Goal: Information Seeking & Learning: Find specific fact

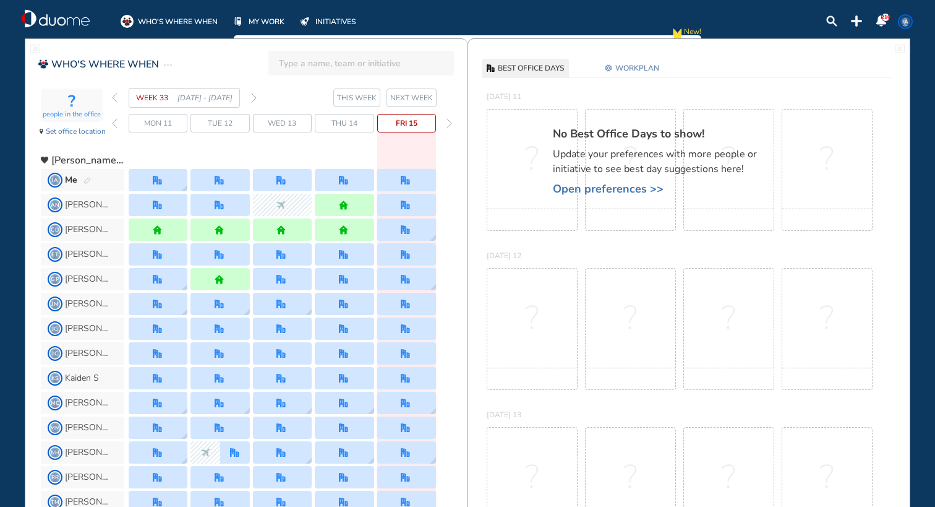
click at [447, 122] on img "forward day" at bounding box center [450, 123] width 6 height 10
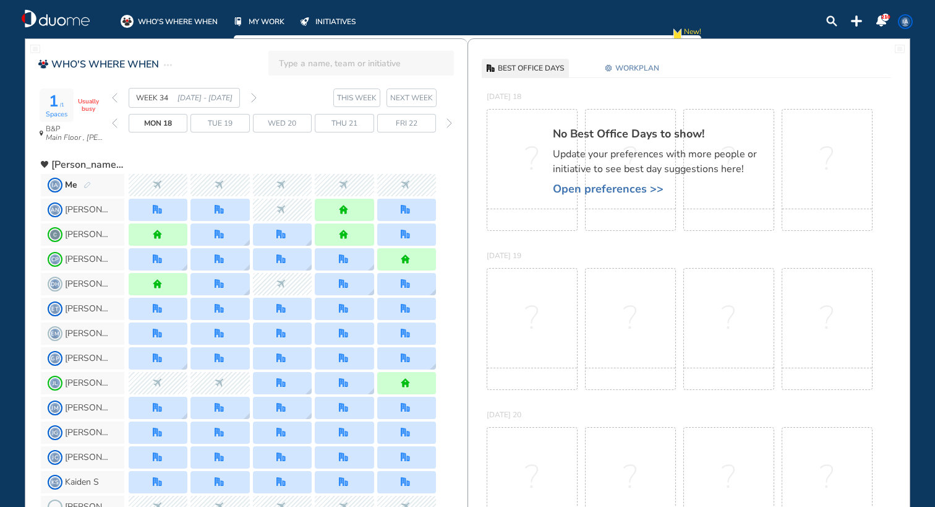
click at [440, 121] on div "Mon 18 Tue 19 Wed 20 Thu 21 Fri 22" at bounding box center [283, 123] width 343 height 19
click at [447, 123] on img "forward day" at bounding box center [450, 123] width 6 height 10
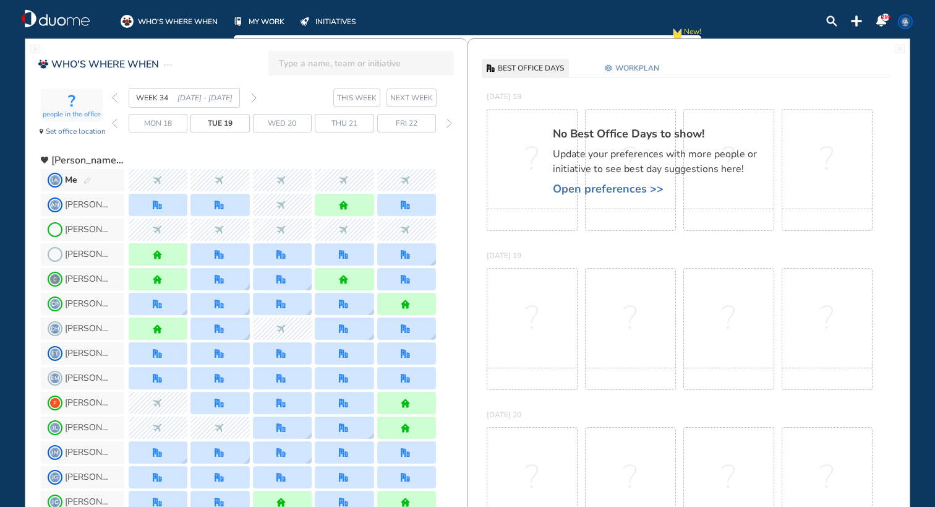
click at [255, 95] on img "forward week" at bounding box center [254, 98] width 6 height 10
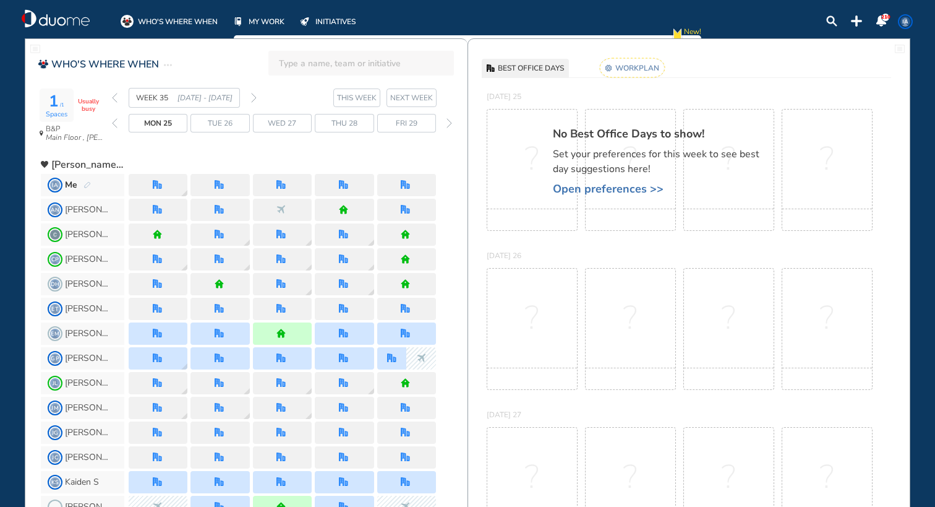
click at [252, 94] on img "forward week" at bounding box center [254, 98] width 6 height 10
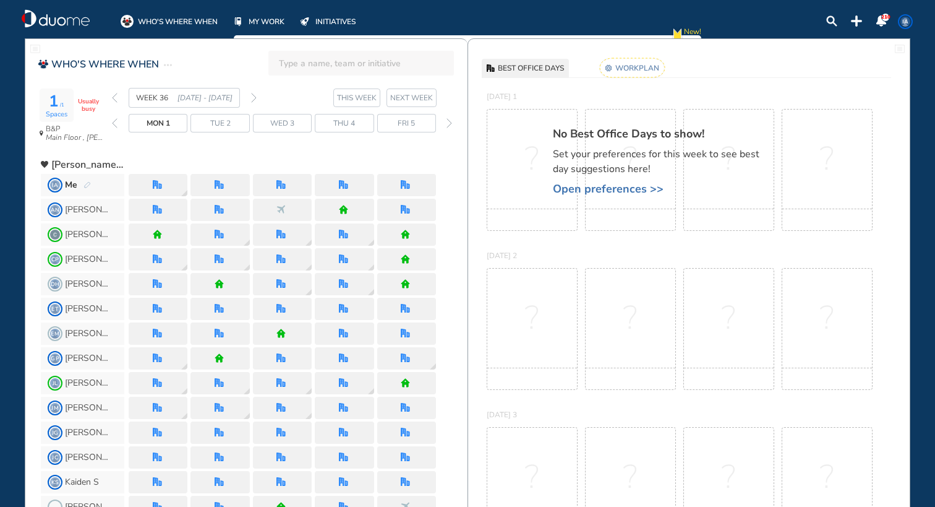
click at [90, 185] on img "pen-edit" at bounding box center [86, 185] width 7 height 8
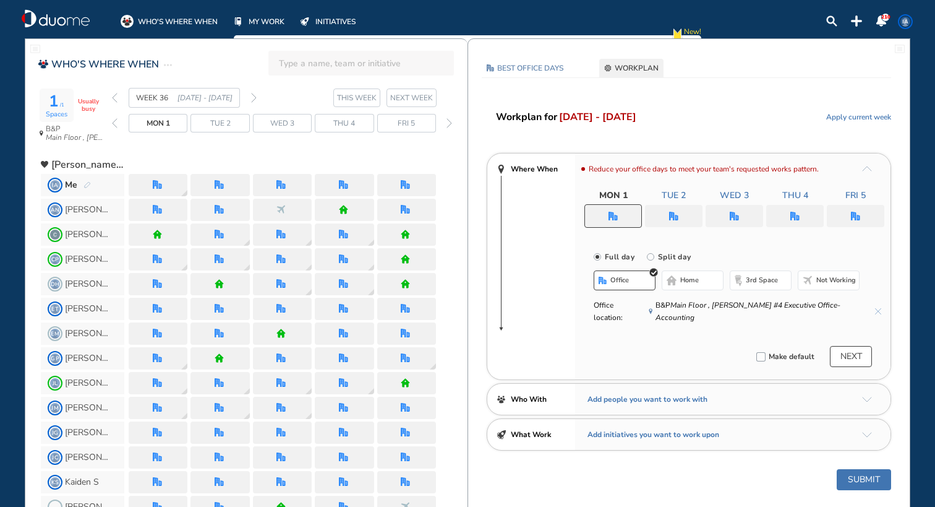
click at [870, 218] on div at bounding box center [856, 216] width 58 height 22
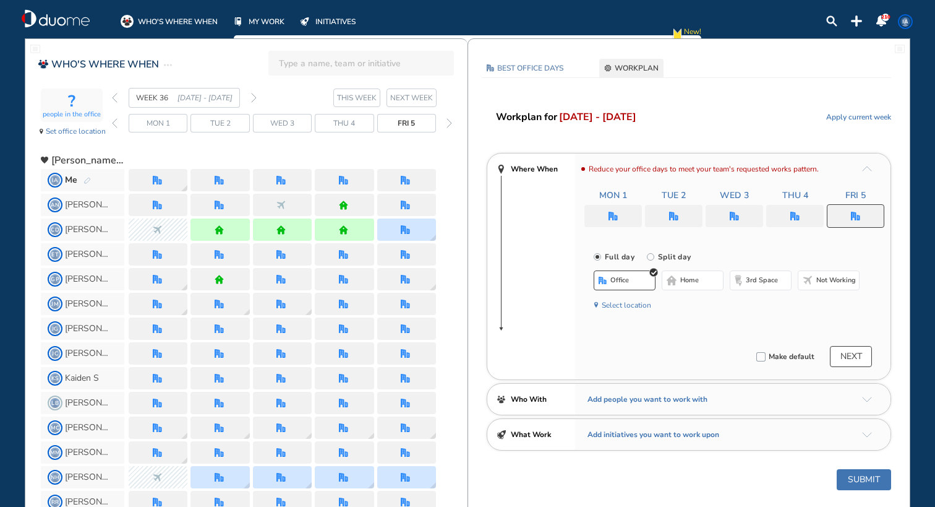
click at [822, 280] on span "Not working" at bounding box center [836, 280] width 40 height 10
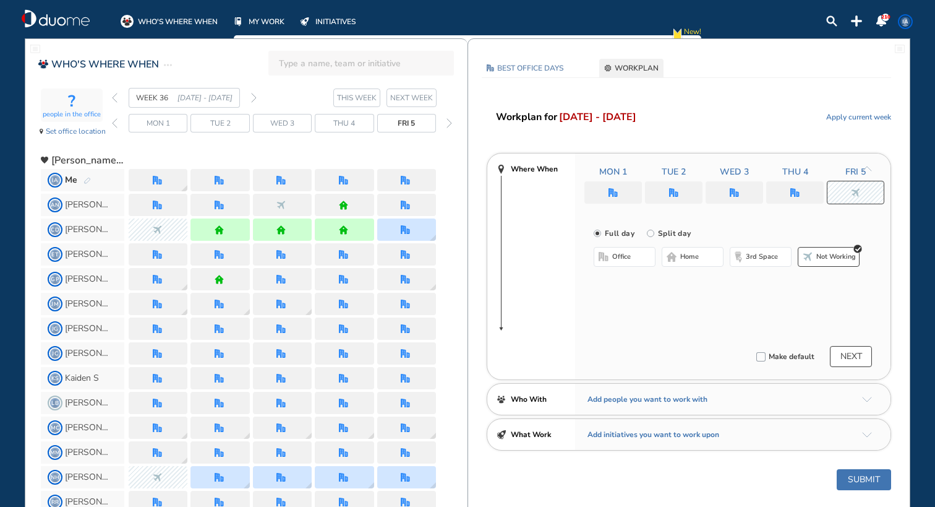
click at [861, 479] on button "Submit" at bounding box center [864, 479] width 54 height 21
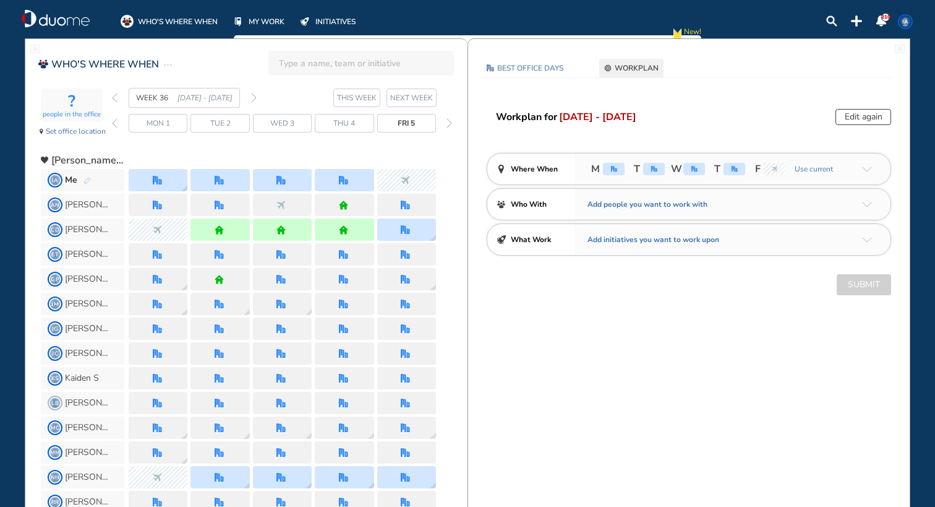
click at [253, 95] on img "forward week" at bounding box center [254, 98] width 6 height 10
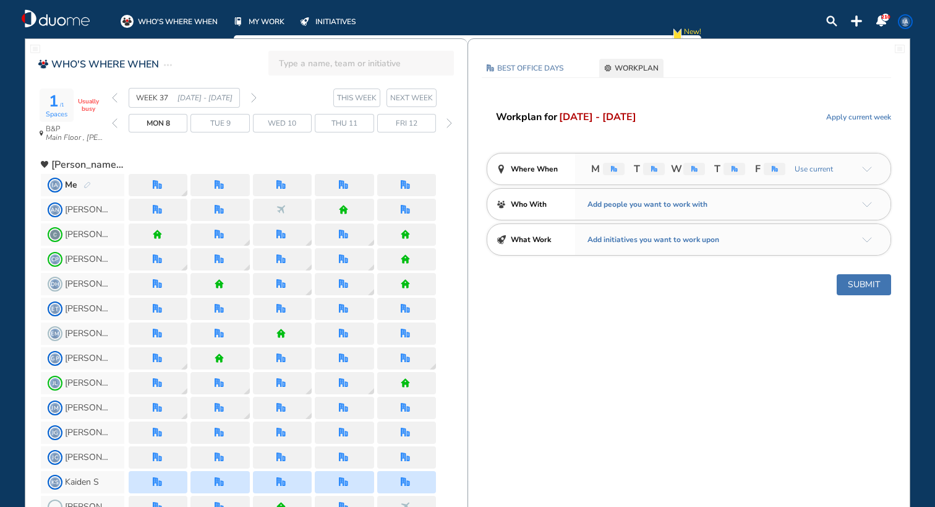
click at [253, 96] on img "forward week" at bounding box center [254, 98] width 6 height 10
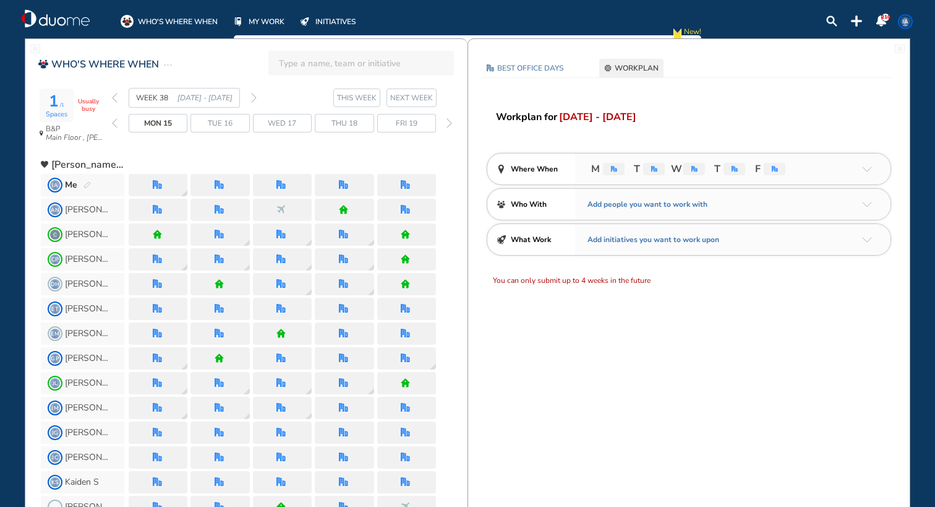
click at [89, 182] on img "pen-edit" at bounding box center [86, 185] width 7 height 8
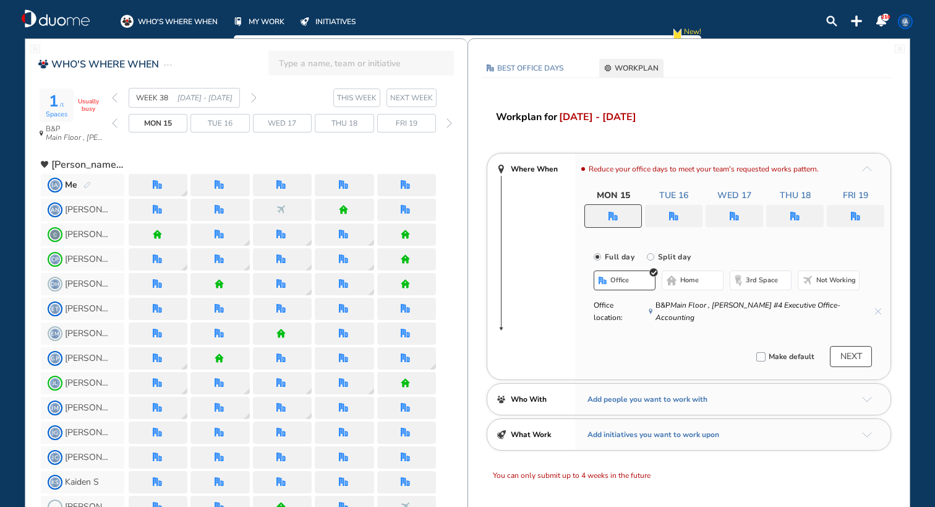
click at [847, 210] on div at bounding box center [856, 216] width 58 height 22
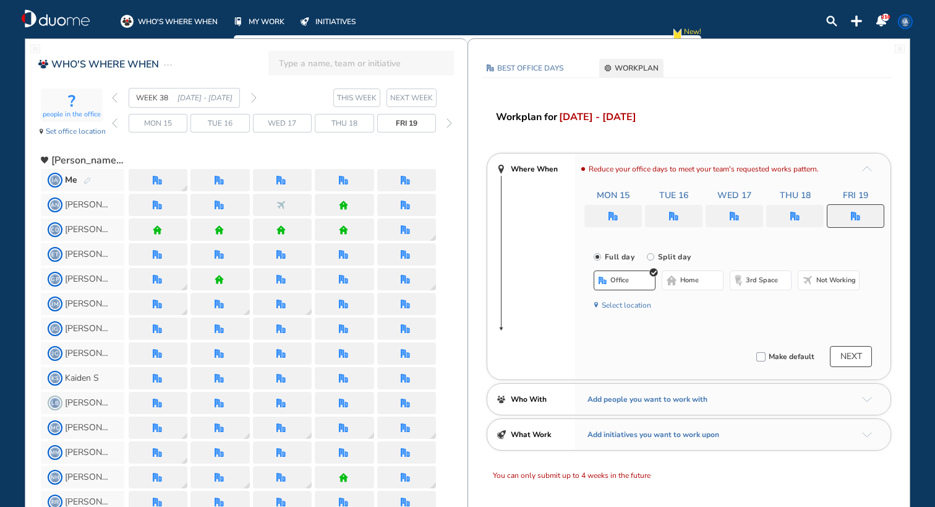
click at [825, 281] on span "Not working" at bounding box center [836, 280] width 40 height 10
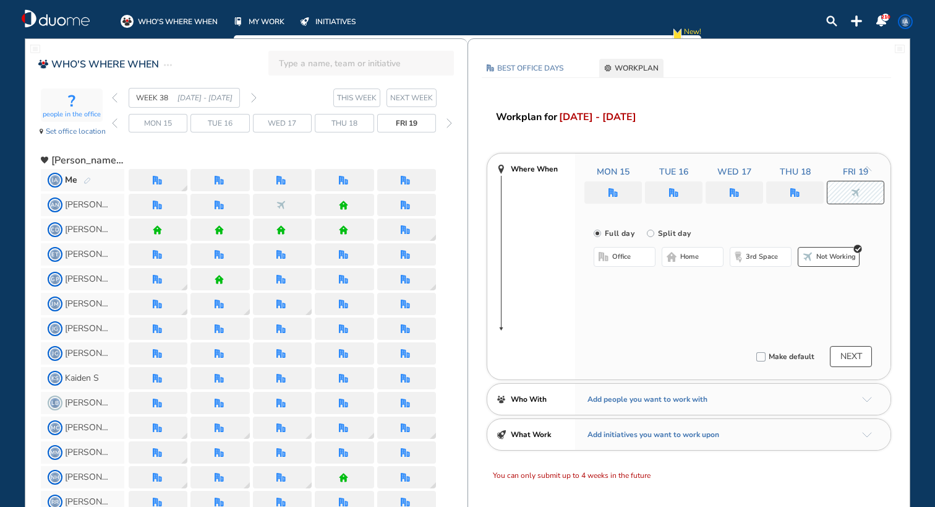
click at [849, 357] on button "NEXT" at bounding box center [851, 356] width 42 height 21
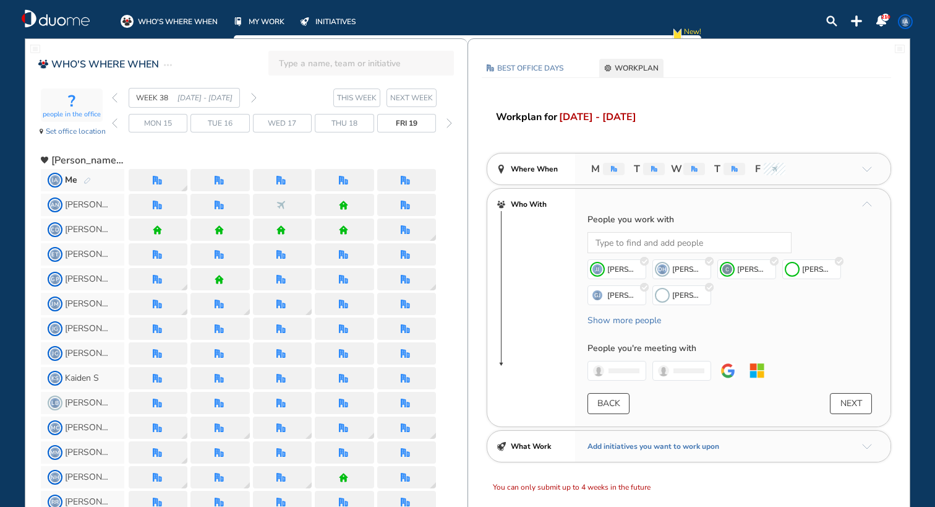
click at [116, 93] on img "back week" at bounding box center [115, 98] width 6 height 10
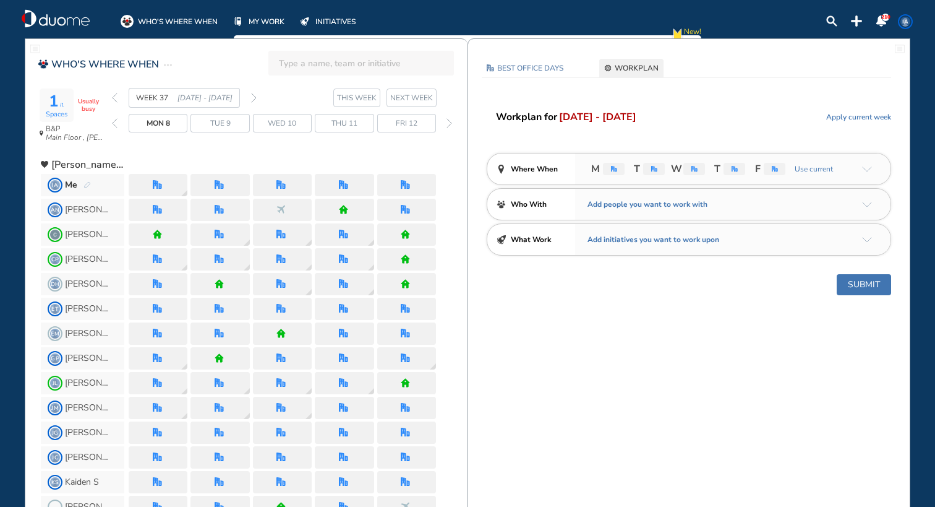
click at [116, 93] on img "back week" at bounding box center [115, 98] width 6 height 10
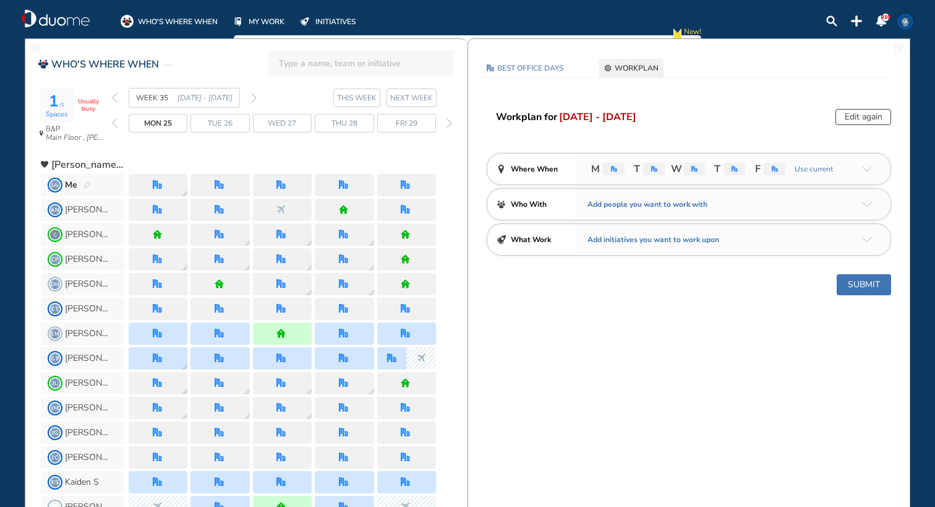
click at [116, 93] on img "back week" at bounding box center [115, 98] width 6 height 10
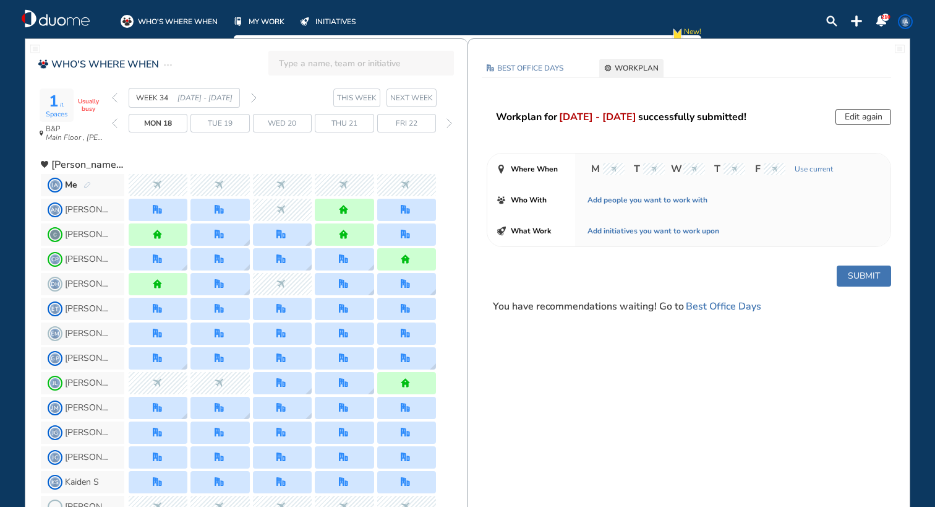
click at [316, 61] on input "search" at bounding box center [365, 62] width 172 height 27
click button "submit" at bounding box center [0, 0] width 0 height 0
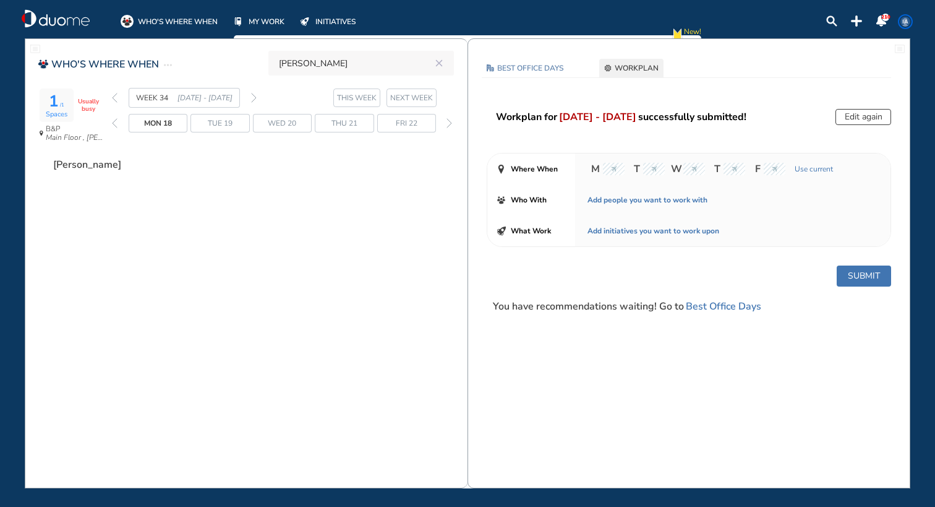
click at [65, 166] on span "[PERSON_NAME]" at bounding box center [88, 164] width 71 height 12
click at [353, 68] on input "[PERSON_NAME]" at bounding box center [355, 62] width 152 height 27
click at [325, 94] on span "[PERSON_NAME]" at bounding box center [327, 95] width 69 height 9
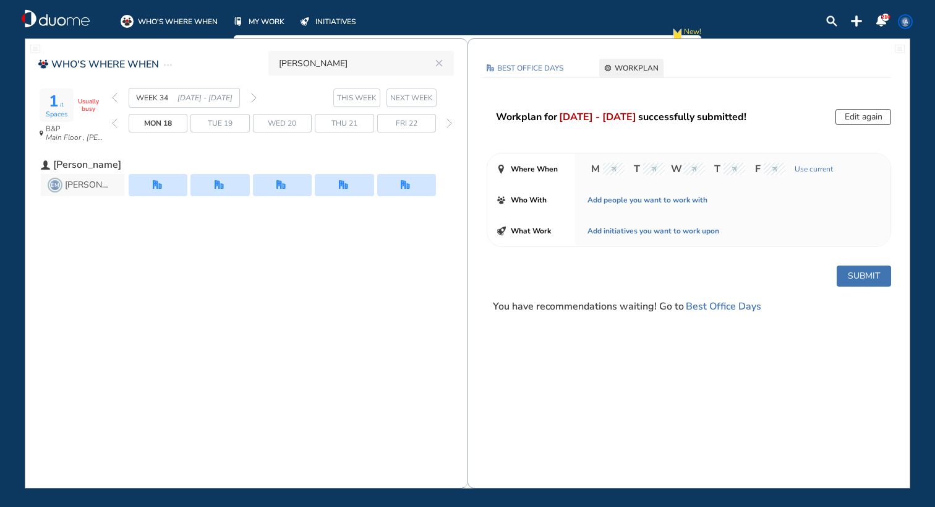
click at [260, 98] on section "WEEK 34 [DATE] - [DATE] THIS WEEK NEXT WEEK" at bounding box center [290, 98] width 356 height 20
click at [250, 98] on div "WEEK 34 [DATE] - [DATE]" at bounding box center [184, 98] width 145 height 20
click at [253, 96] on img "forward week" at bounding box center [254, 98] width 6 height 10
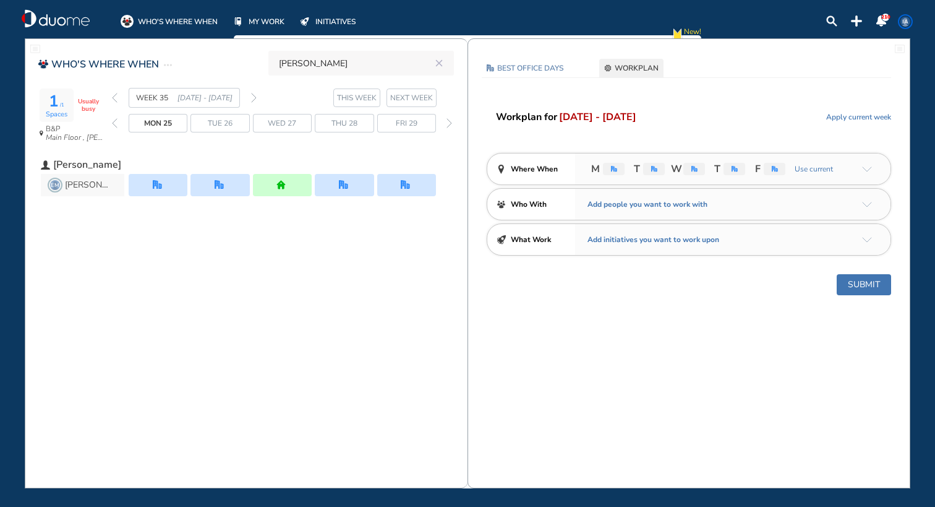
click at [249, 96] on div "WEEK 35 [DATE] - [DATE]" at bounding box center [184, 98] width 145 height 20
click at [250, 97] on div "WEEK 35 [DATE] - [DATE]" at bounding box center [184, 98] width 145 height 20
click at [250, 96] on div "WEEK 35 [DATE] - [DATE]" at bounding box center [184, 98] width 145 height 20
click at [255, 95] on img "forward week" at bounding box center [254, 98] width 6 height 10
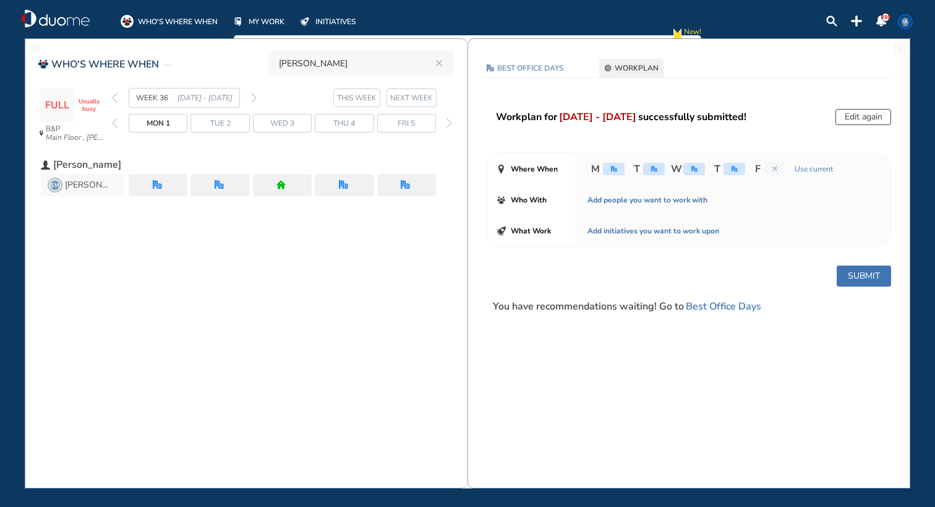
click at [254, 95] on img "forward week" at bounding box center [254, 98] width 6 height 10
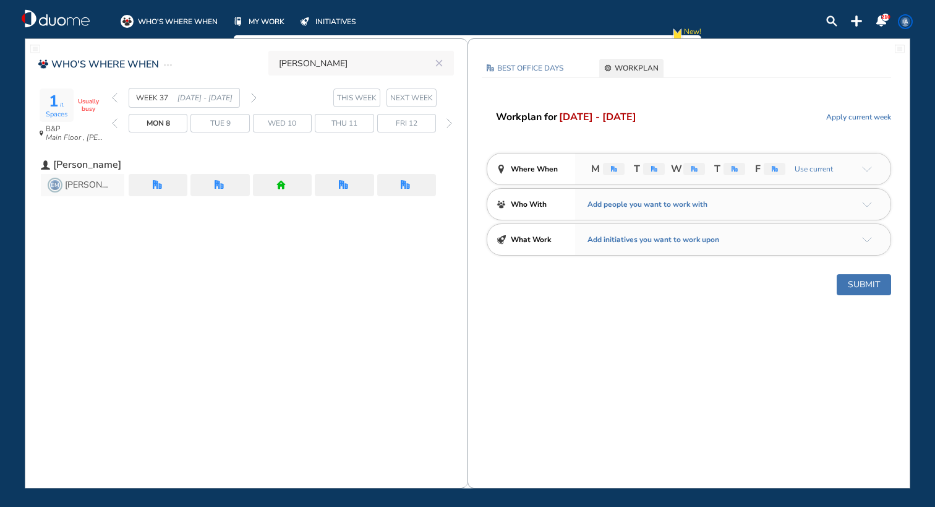
click at [253, 98] on img "forward week" at bounding box center [254, 98] width 6 height 10
click at [118, 96] on div "WEEK 38 [DATE] - [DATE]" at bounding box center [184, 98] width 145 height 20
click at [114, 96] on img "back week" at bounding box center [115, 98] width 6 height 10
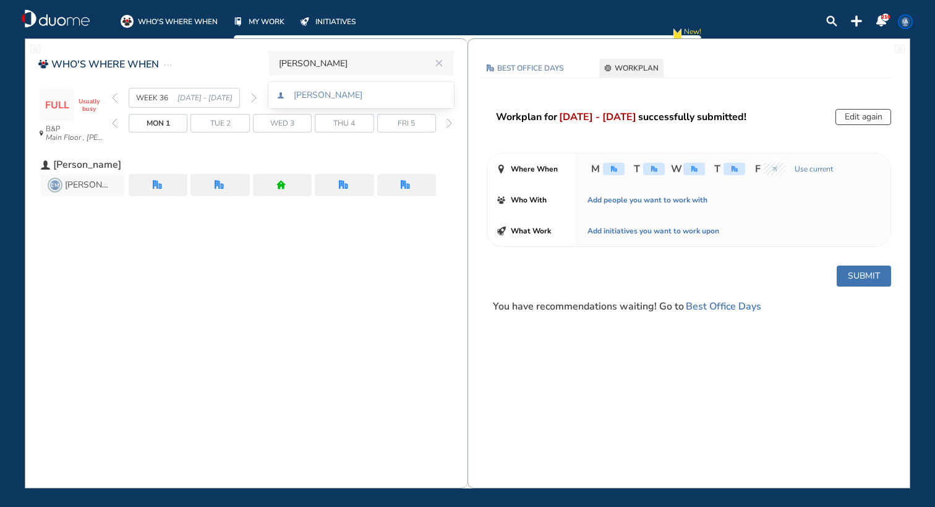
drag, startPoint x: 357, startPoint y: 64, endPoint x: 156, endPoint y: 61, distance: 201.6
click at [156, 61] on div "WHO'S WHERE WHEN [PERSON_NAME] FULL Usually busy B&P Main Floor , [PERSON_NAME]…" at bounding box center [246, 130] width 442 height 168
click at [344, 98] on span "[PERSON_NAME]" at bounding box center [327, 95] width 69 height 9
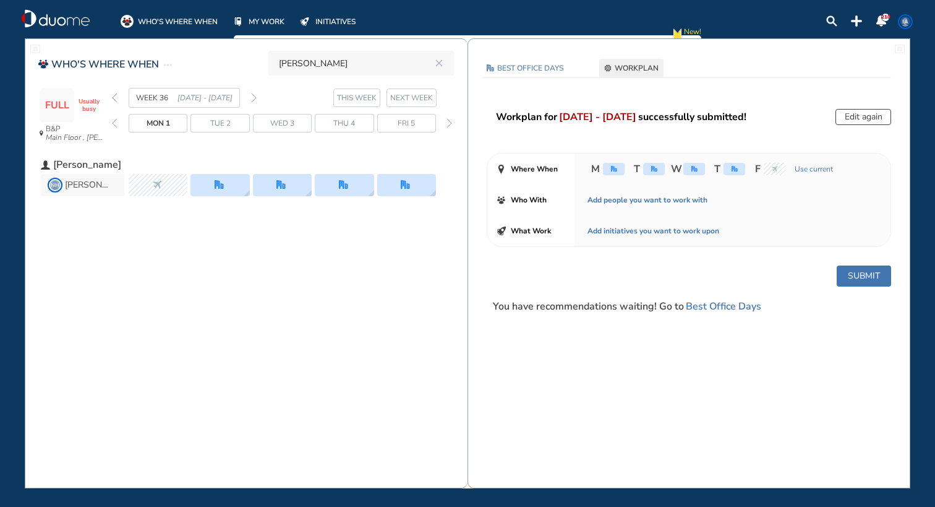
type input "[PERSON_NAME]"
click at [109, 95] on div "FULL Usually busy B&P Main Floor , [PERSON_NAME] #4 Executive Office-Accounting…" at bounding box center [254, 118] width 427 height 61
click at [114, 98] on img "back week" at bounding box center [115, 98] width 6 height 10
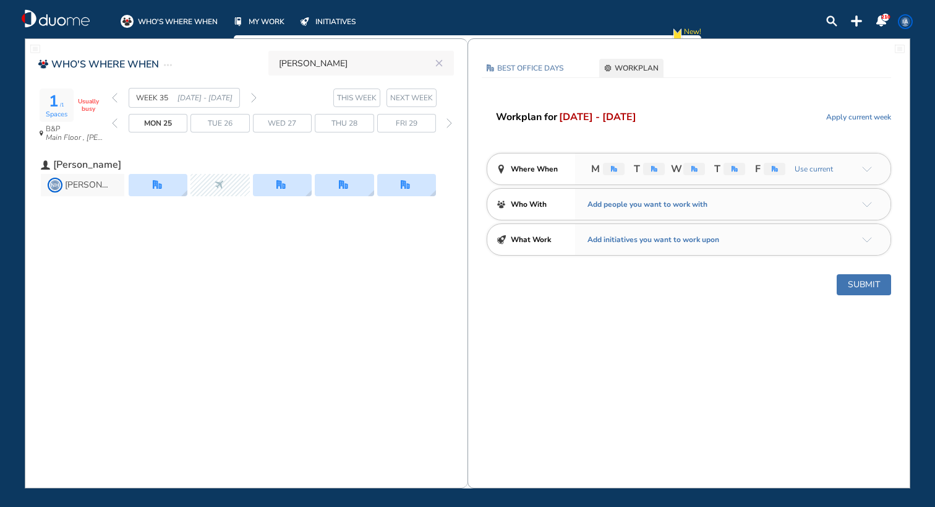
click at [115, 97] on img "back week" at bounding box center [115, 98] width 6 height 10
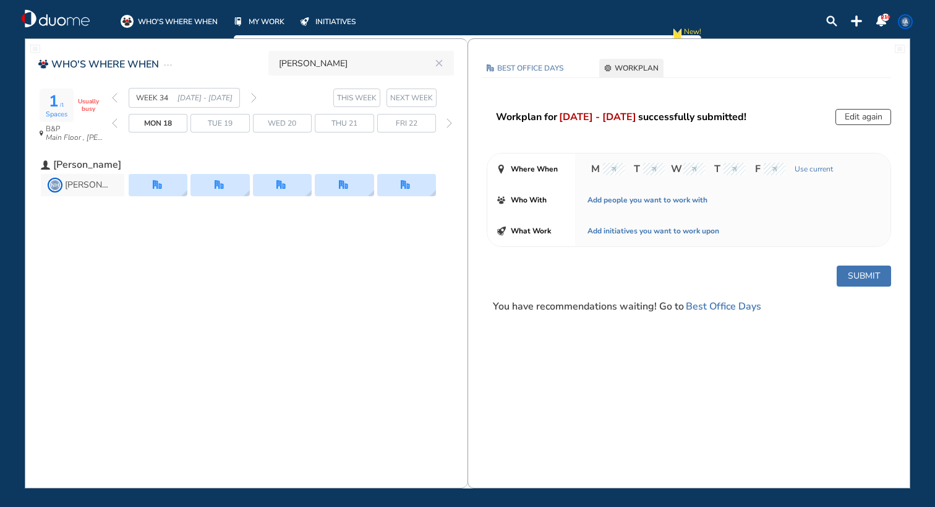
click at [251, 98] on img "forward week" at bounding box center [254, 98] width 6 height 10
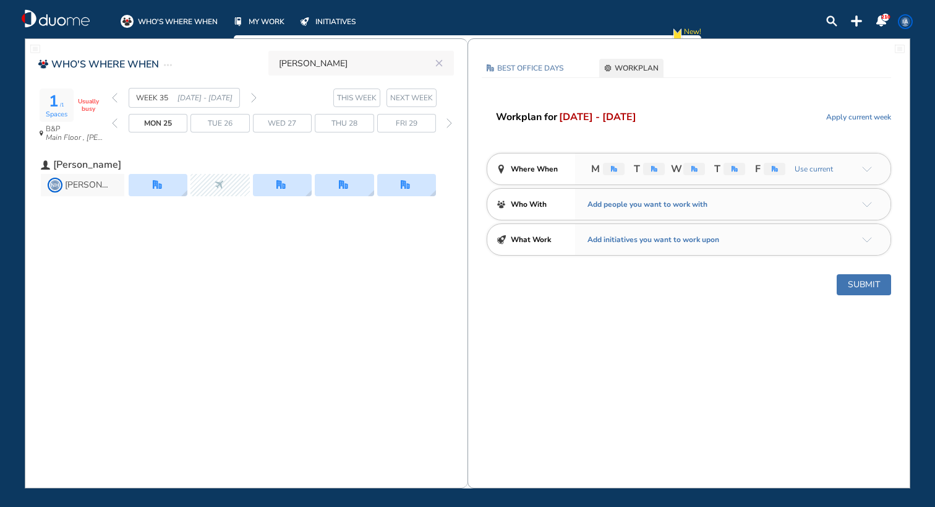
click at [256, 97] on img "forward week" at bounding box center [254, 98] width 6 height 10
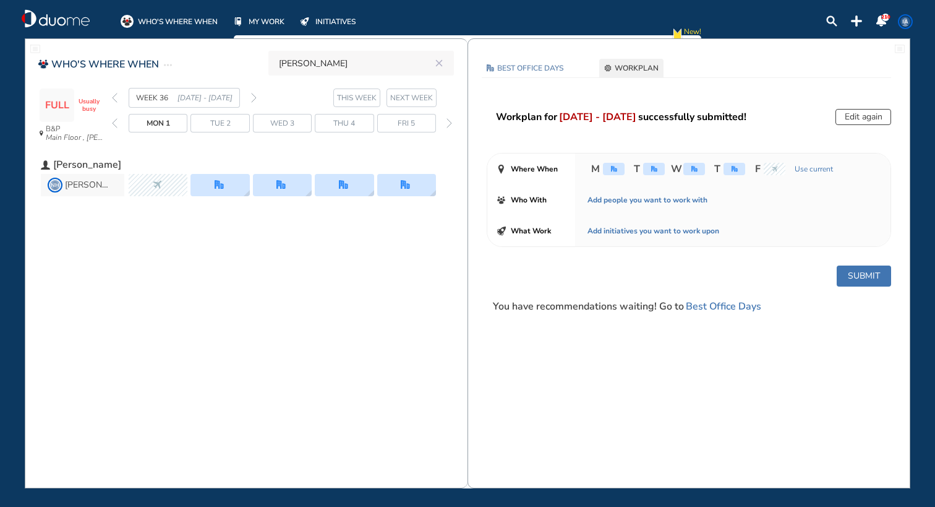
click at [256, 97] on img "forward week" at bounding box center [254, 98] width 6 height 10
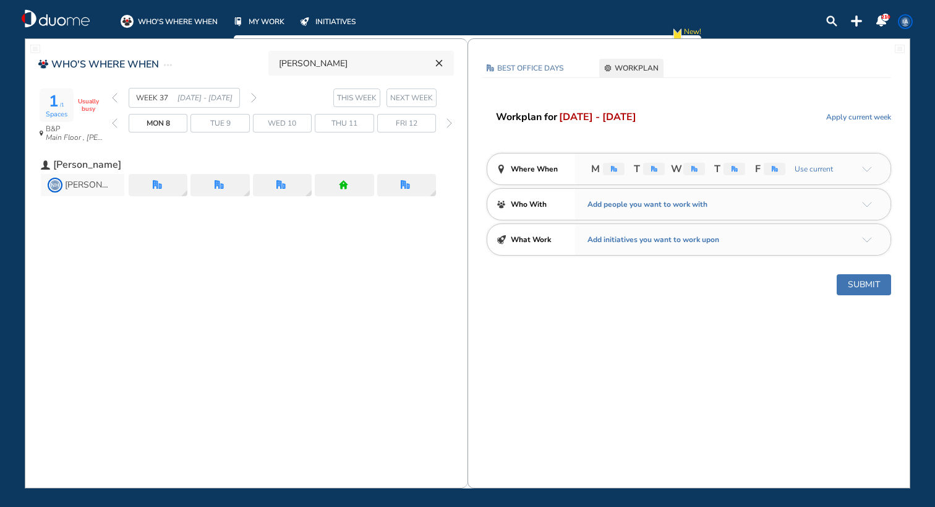
click at [442, 62] on icon "reset" at bounding box center [439, 63] width 12 height 11
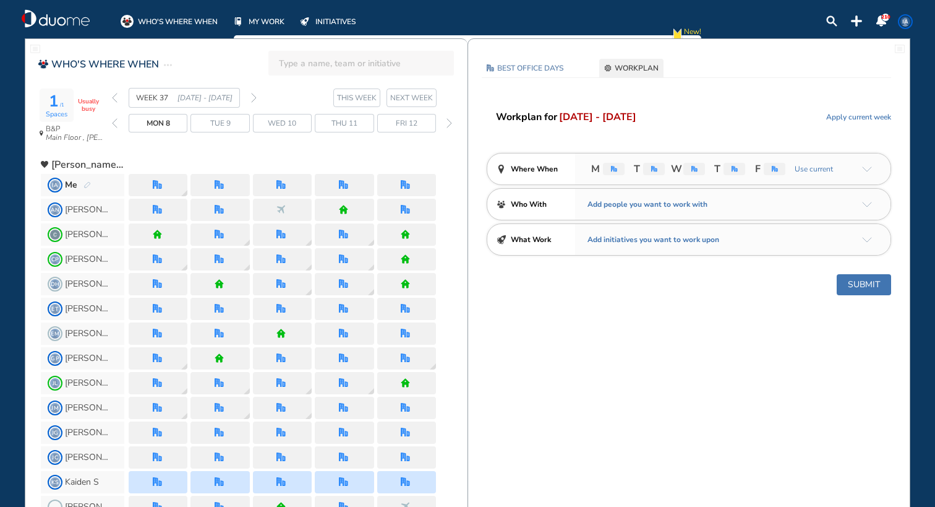
click at [86, 182] on img "pen-edit" at bounding box center [86, 185] width 7 height 8
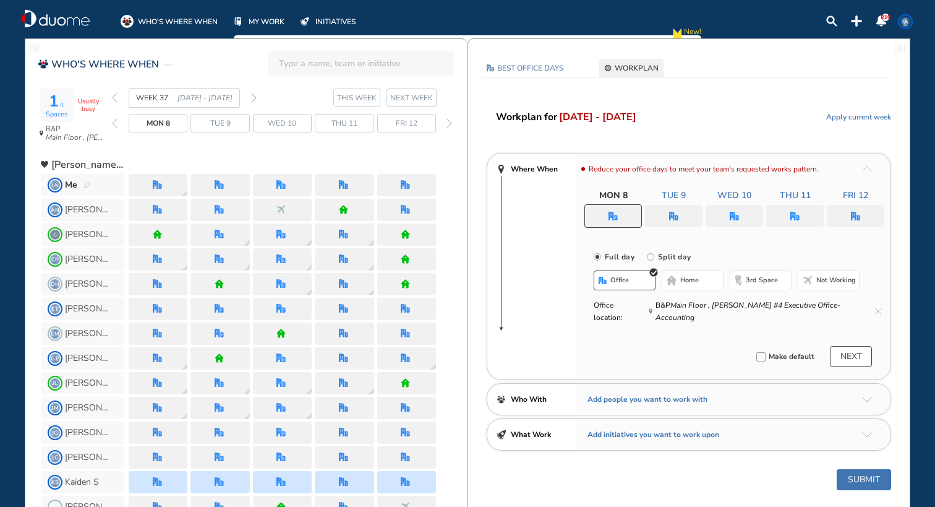
click at [251, 95] on img "forward week" at bounding box center [254, 98] width 6 height 10
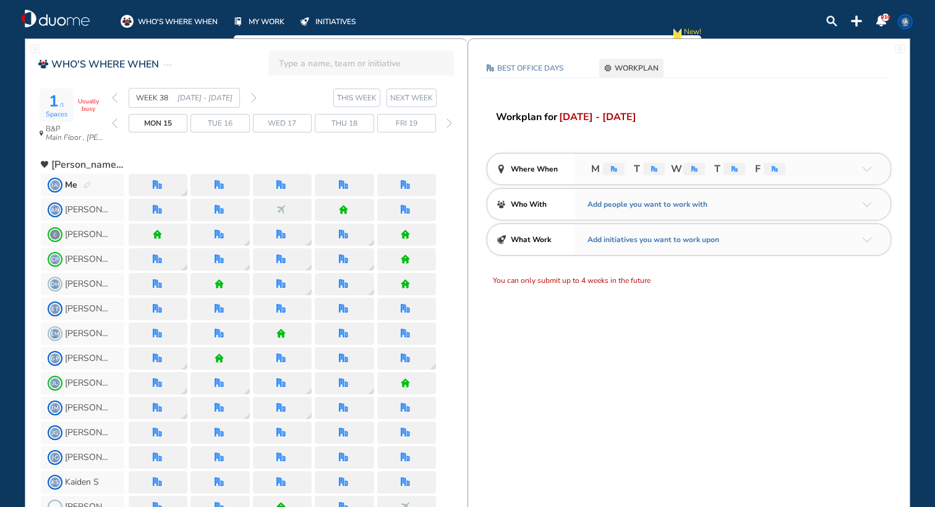
click at [88, 183] on img "pen-edit" at bounding box center [86, 185] width 7 height 8
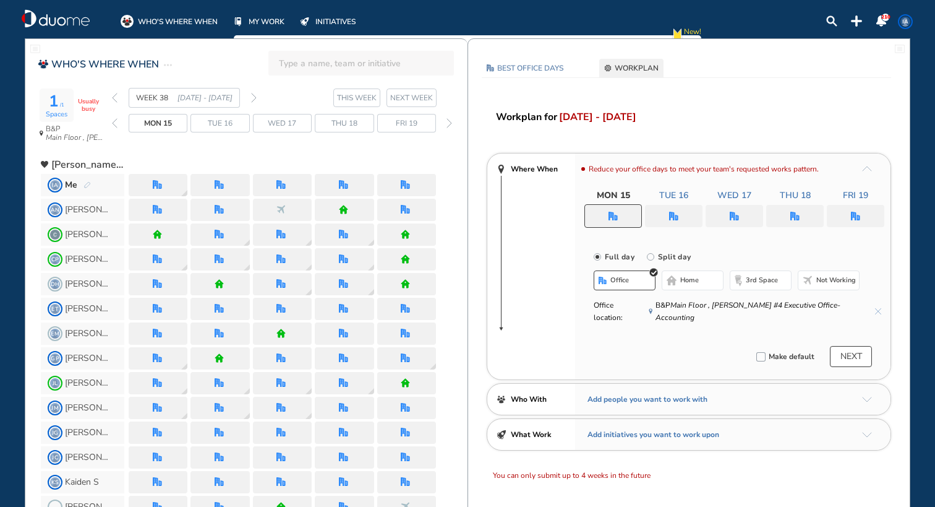
click at [678, 207] on div at bounding box center [674, 216] width 58 height 22
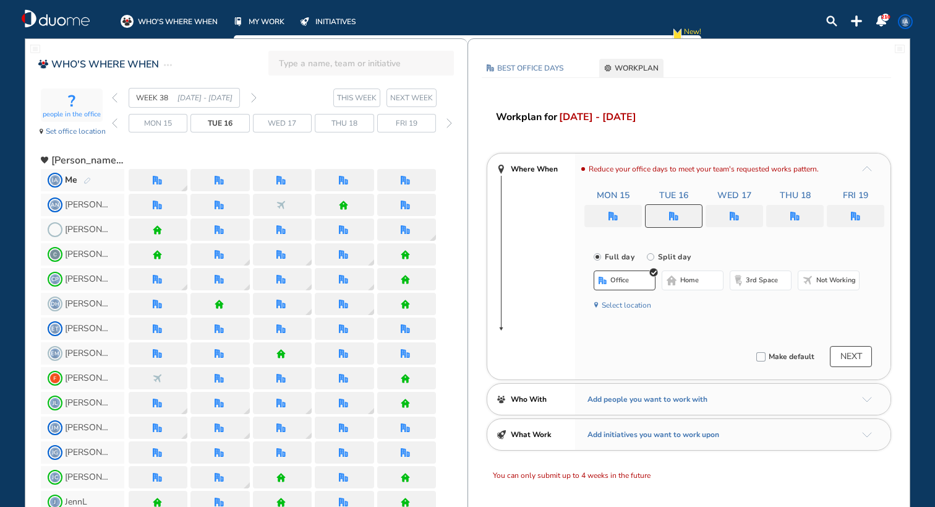
click at [682, 283] on span "home" at bounding box center [689, 280] width 19 height 10
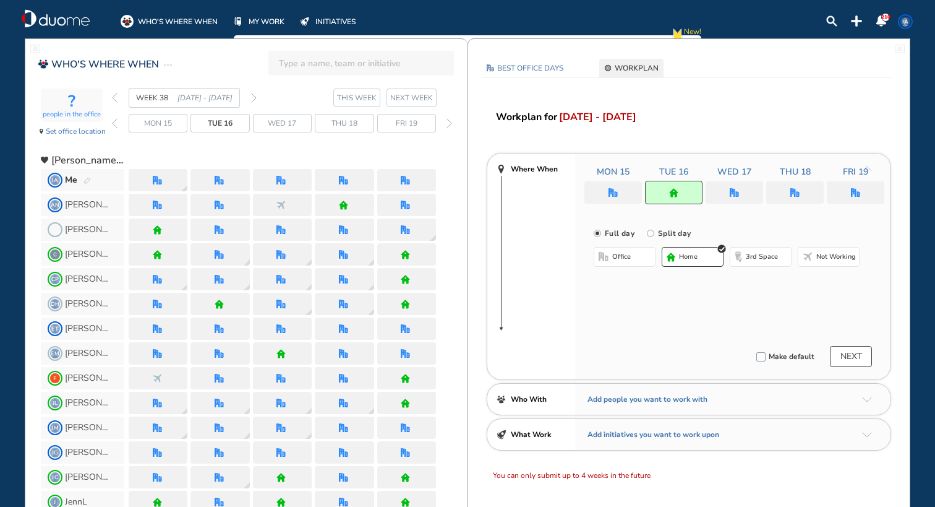
click at [904, 20] on span "IA" at bounding box center [905, 22] width 10 height 10
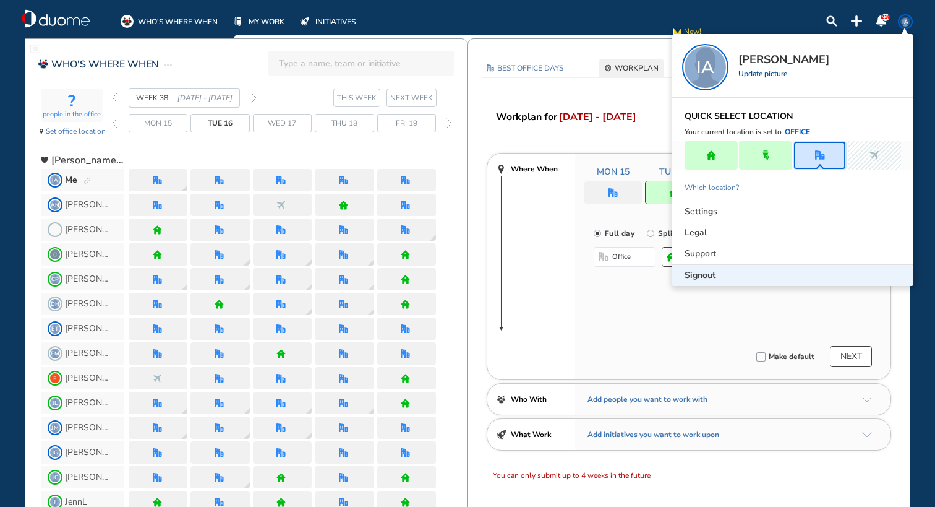
click at [699, 273] on span "Signout" at bounding box center [700, 275] width 31 height 12
